Goal: Find specific page/section: Find specific page/section

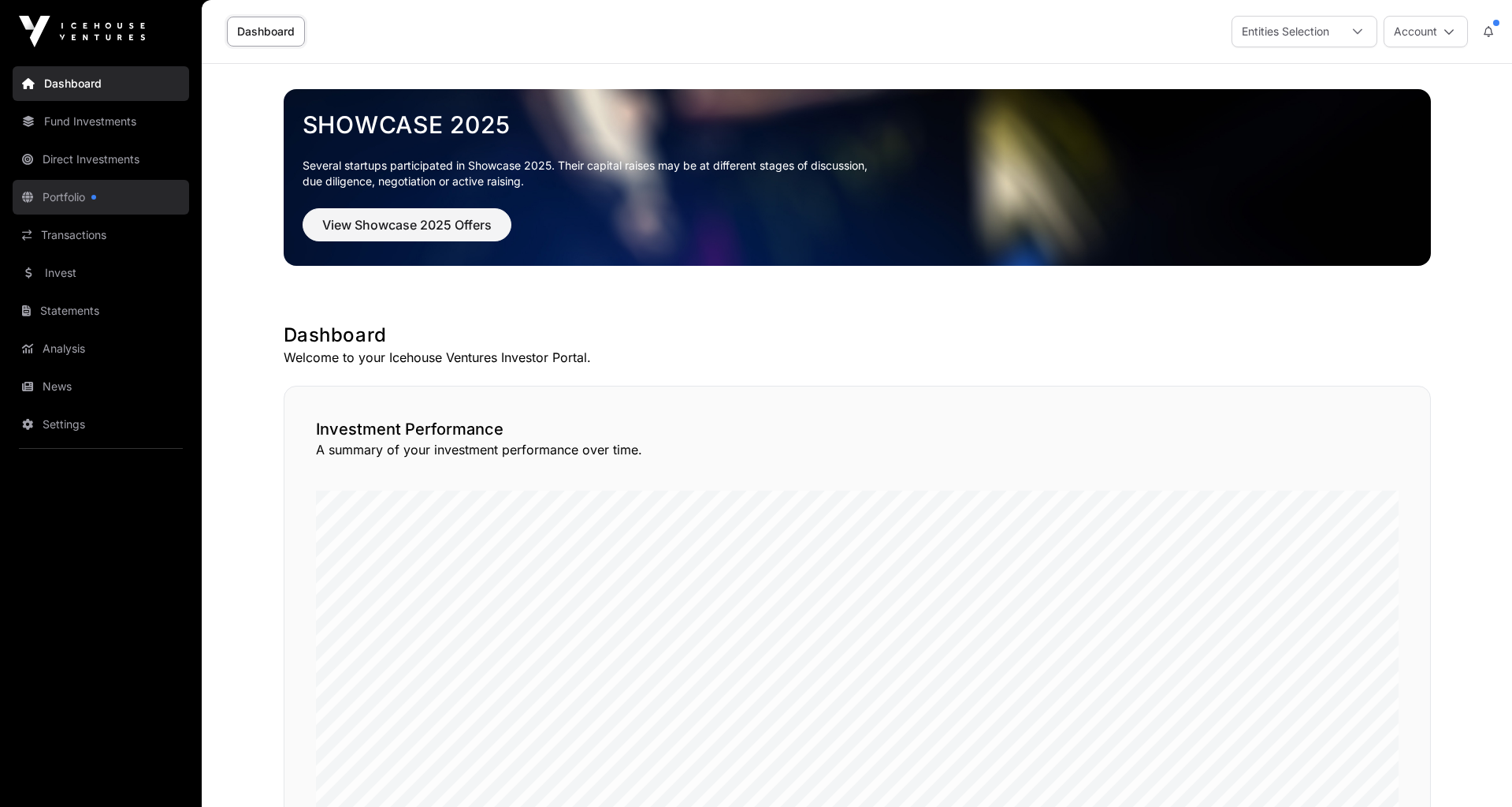
click at [110, 203] on link "Portfolio" at bounding box center [100, 197] width 176 height 35
click at [68, 195] on link "Portfolio" at bounding box center [100, 197] width 176 height 35
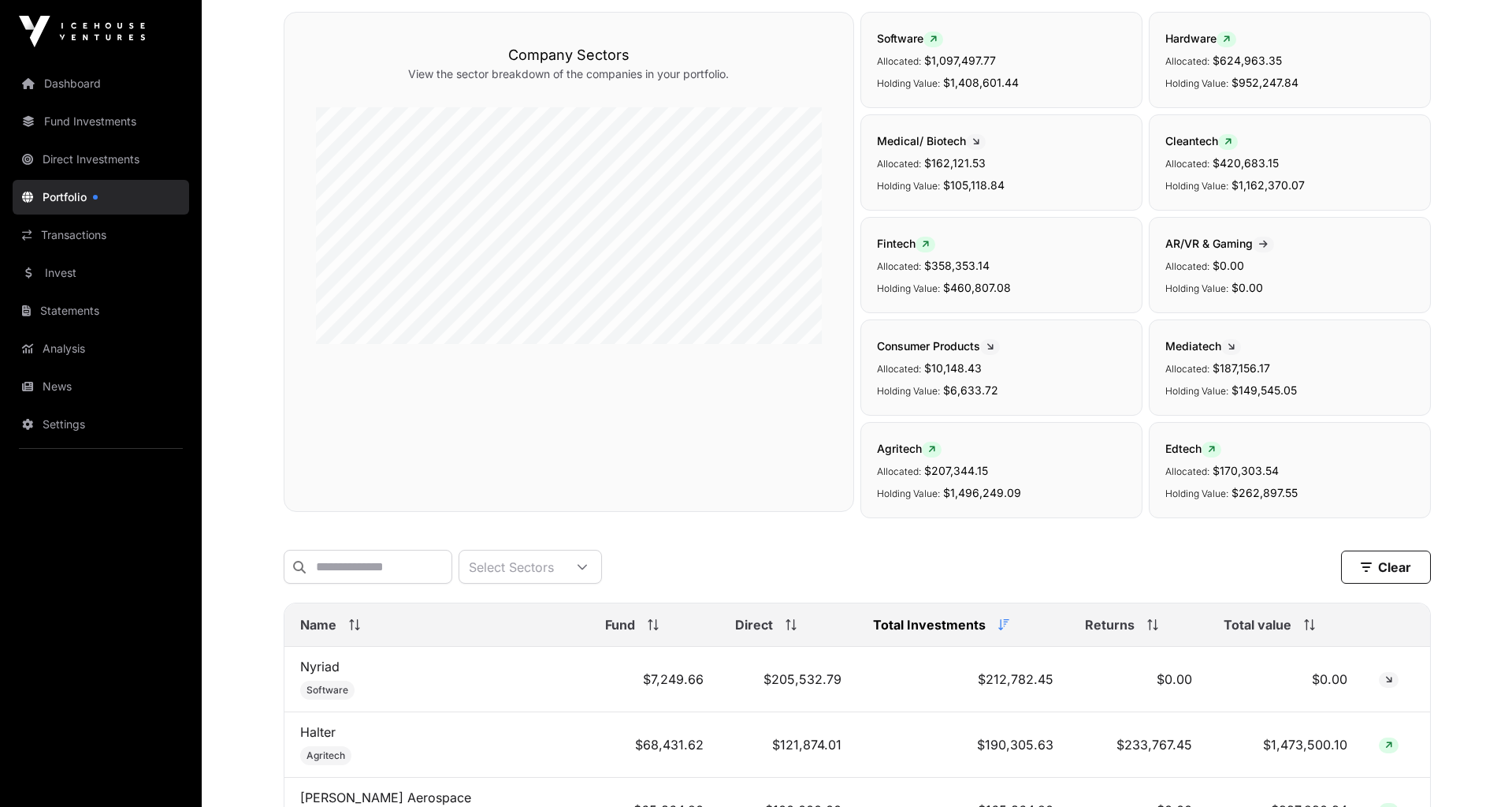
scroll to position [229, 0]
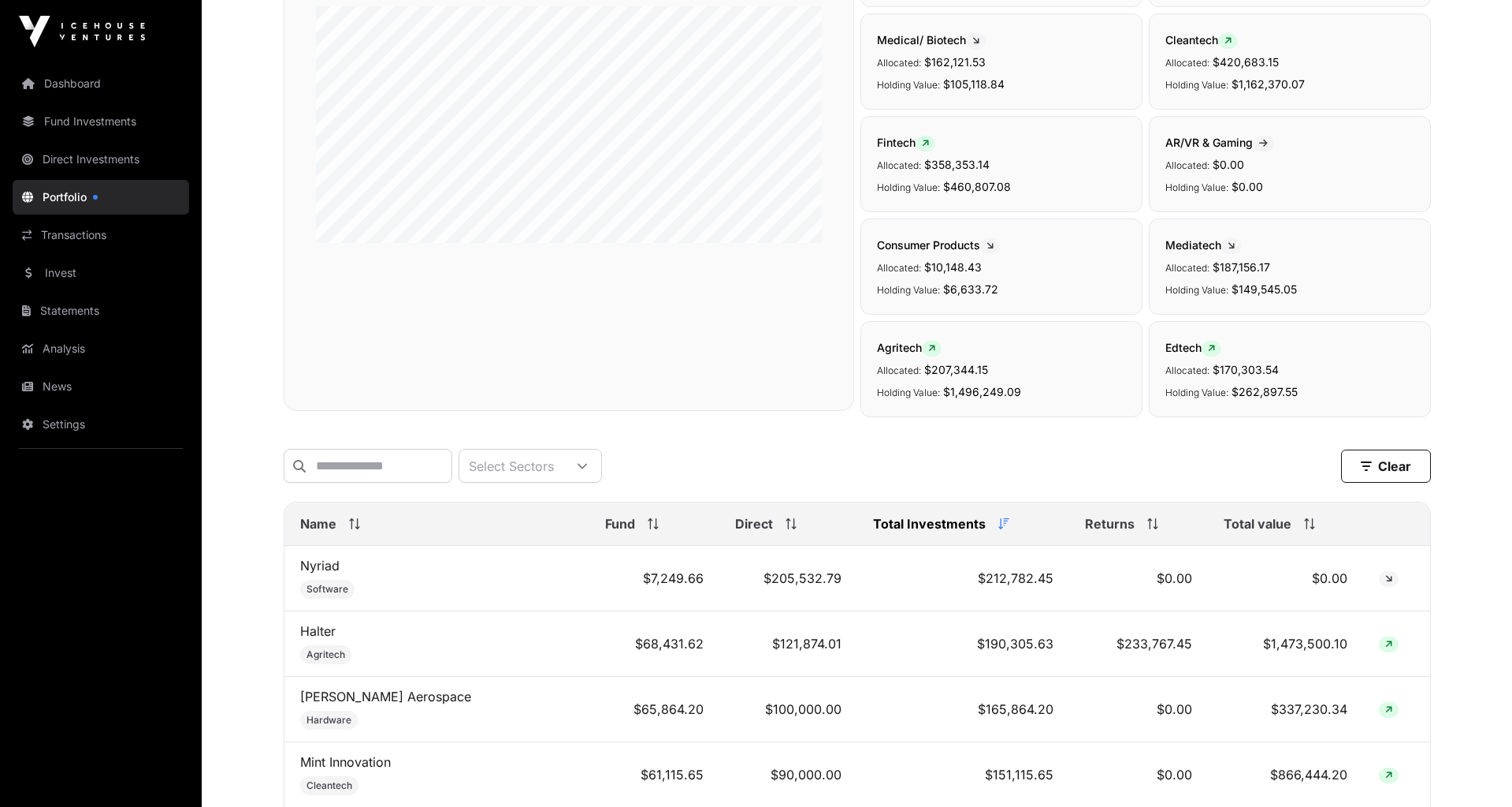
click at [319, 520] on span "Name" at bounding box center [319, 524] width 36 height 19
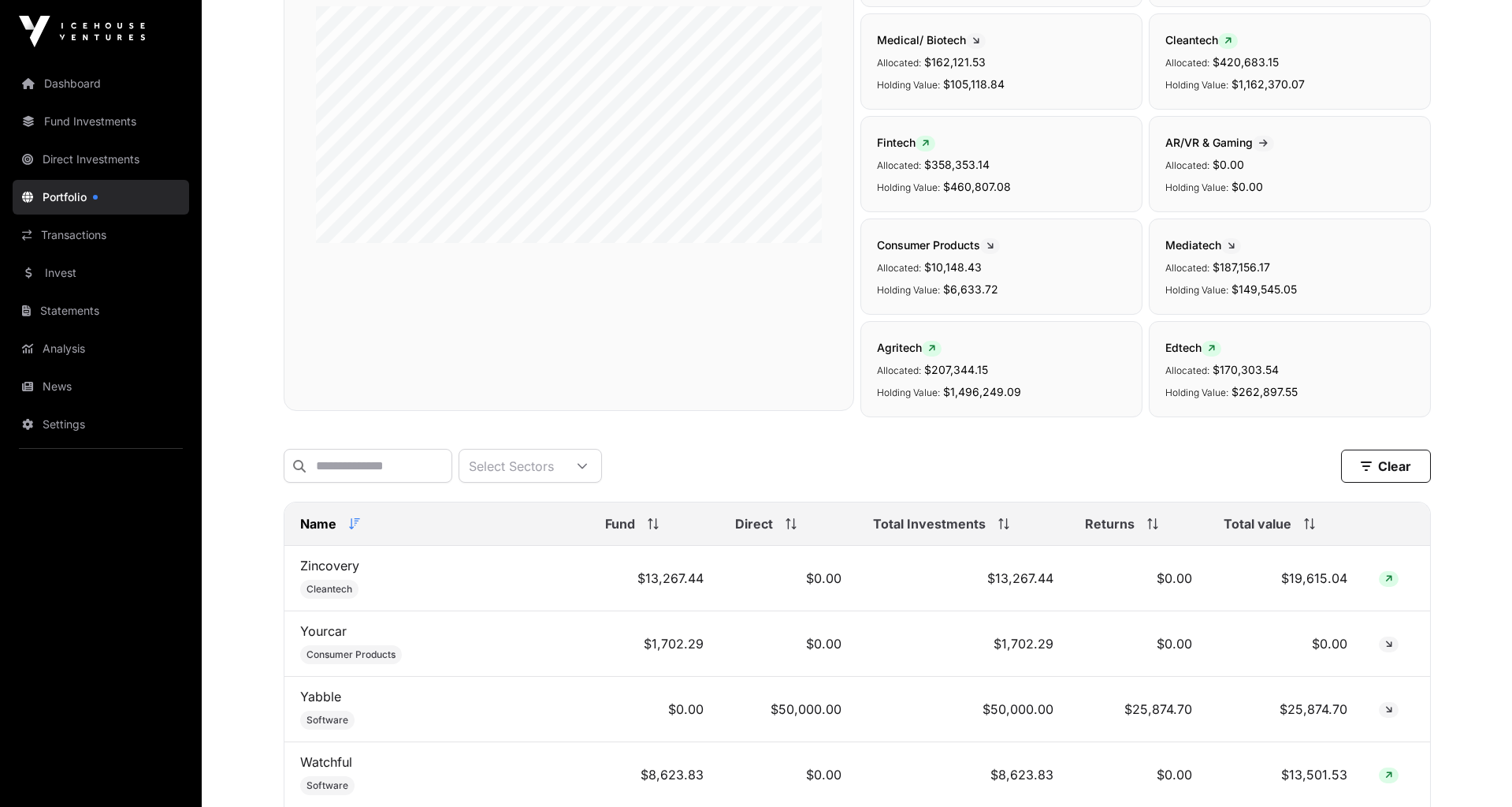
click at [319, 520] on span "Name" at bounding box center [319, 524] width 36 height 19
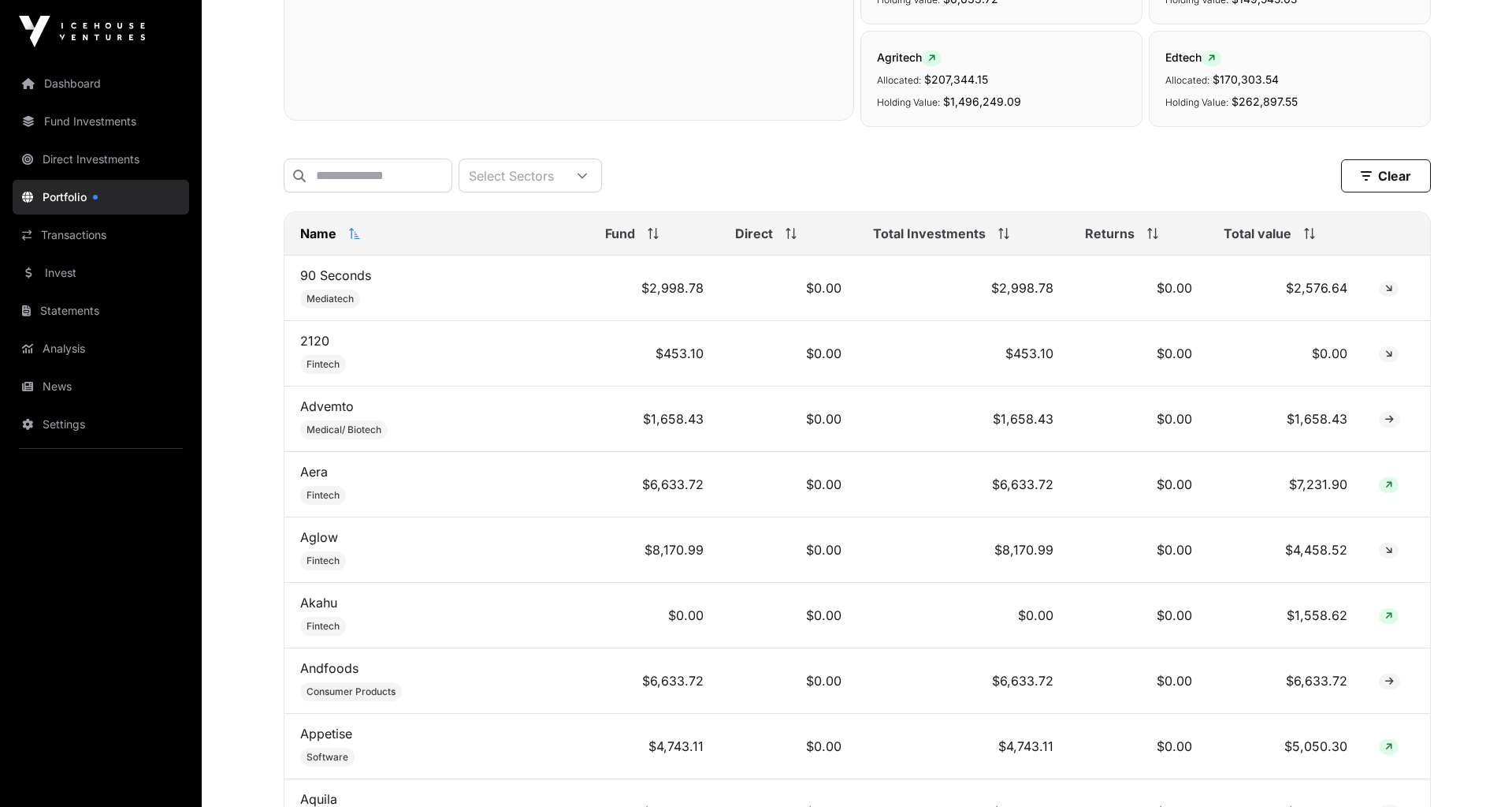
scroll to position [621, 0]
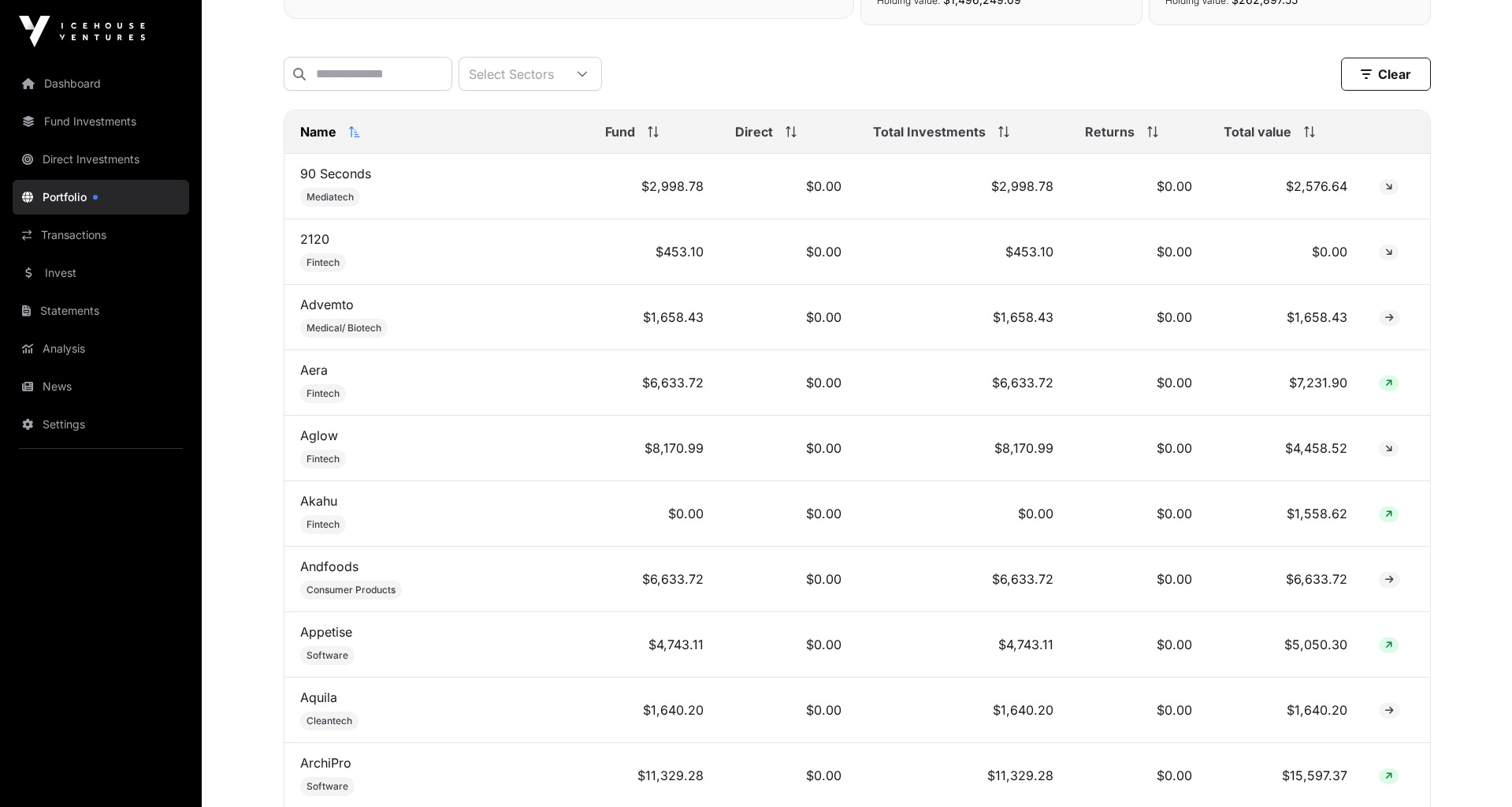
click at [1250, 136] on span "Total value" at bounding box center [1258, 132] width 68 height 19
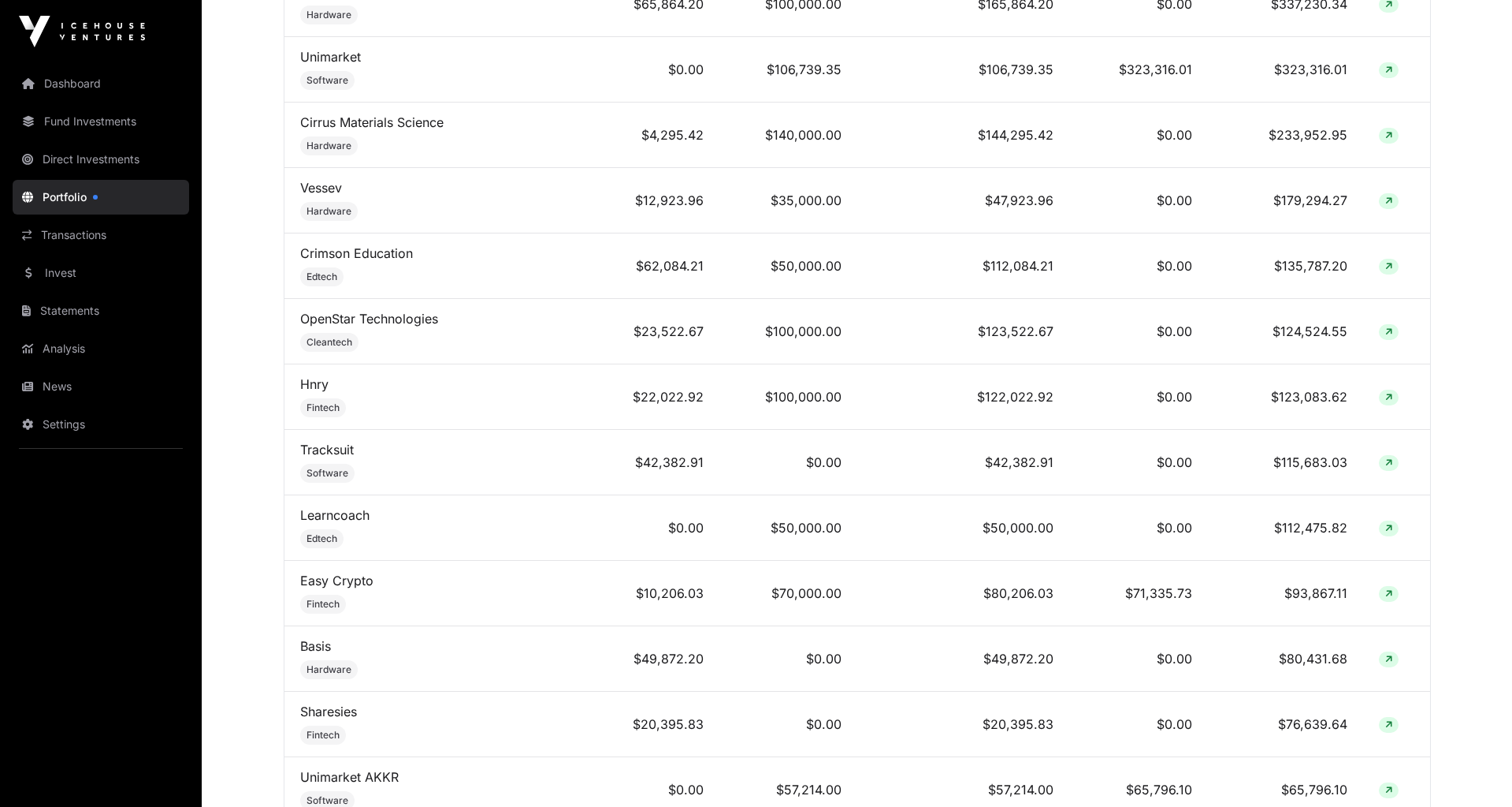
scroll to position [1001, 0]
